Goal: Use online tool/utility

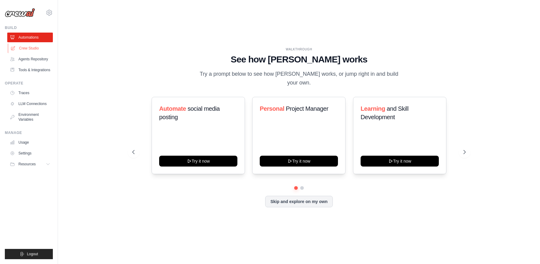
click at [24, 47] on link "Crew Studio" at bounding box center [31, 48] width 46 height 10
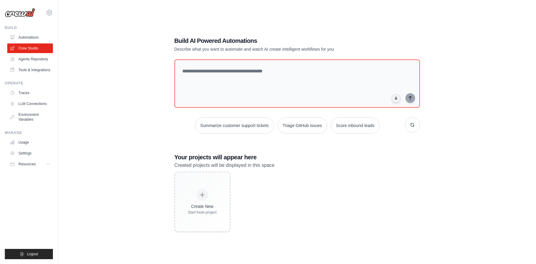
scroll to position [12, 0]
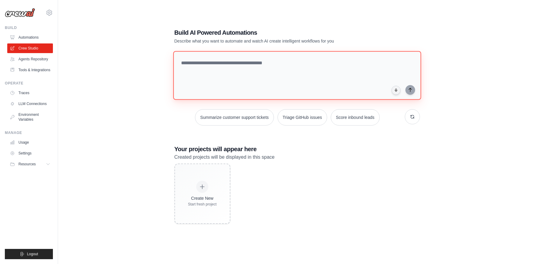
click at [191, 60] on textarea at bounding box center [297, 75] width 248 height 49
click at [126, 60] on div "Build AI Powered Automations Describe what you want to automate and watch AI cr…" at bounding box center [297, 126] width 458 height 264
